Goal: Task Accomplishment & Management: Complete application form

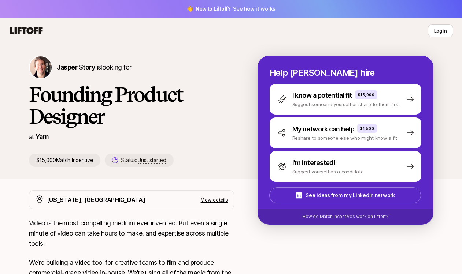
scroll to position [14, 0]
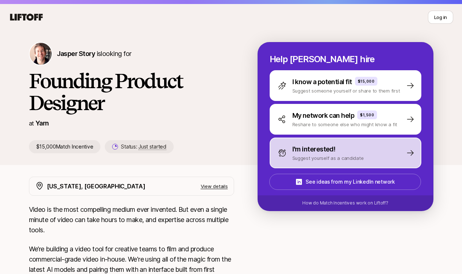
click at [333, 159] on p "Suggest yourself as a candidate" at bounding box center [327, 158] width 71 height 7
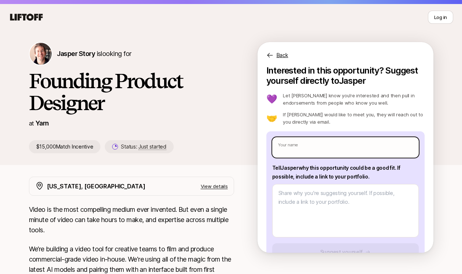
click at [312, 152] on input "text" at bounding box center [345, 147] width 146 height 21
type textarea "x"
type input "R"
type textarea "x"
type input "Ra"
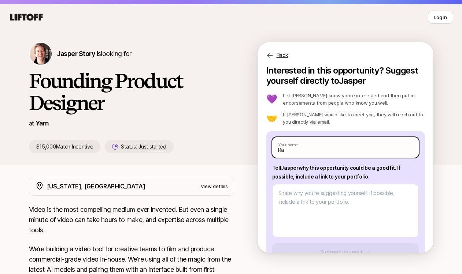
type textarea "x"
type input "Rad"
type textarea "x"
type input "Radh"
type textarea "x"
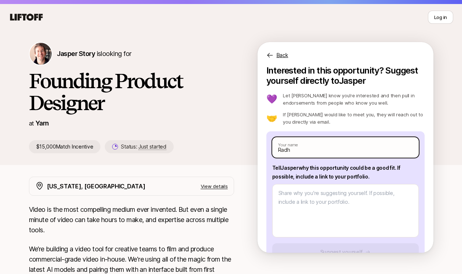
type input "Radhi"
type textarea "x"
type input "[PERSON_NAME]"
type textarea "x"
type input "Radhika"
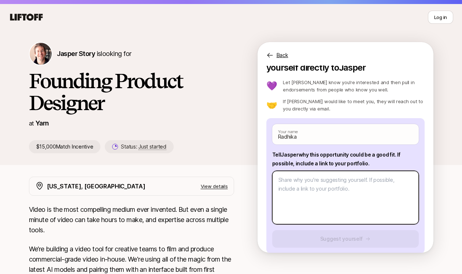
scroll to position [14, 0]
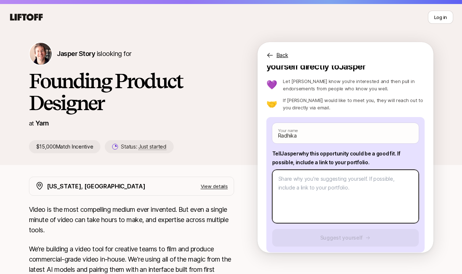
type textarea "x"
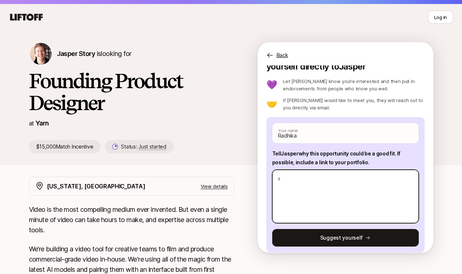
type textarea "r"
